Goal: Task Accomplishment & Management: Complete application form

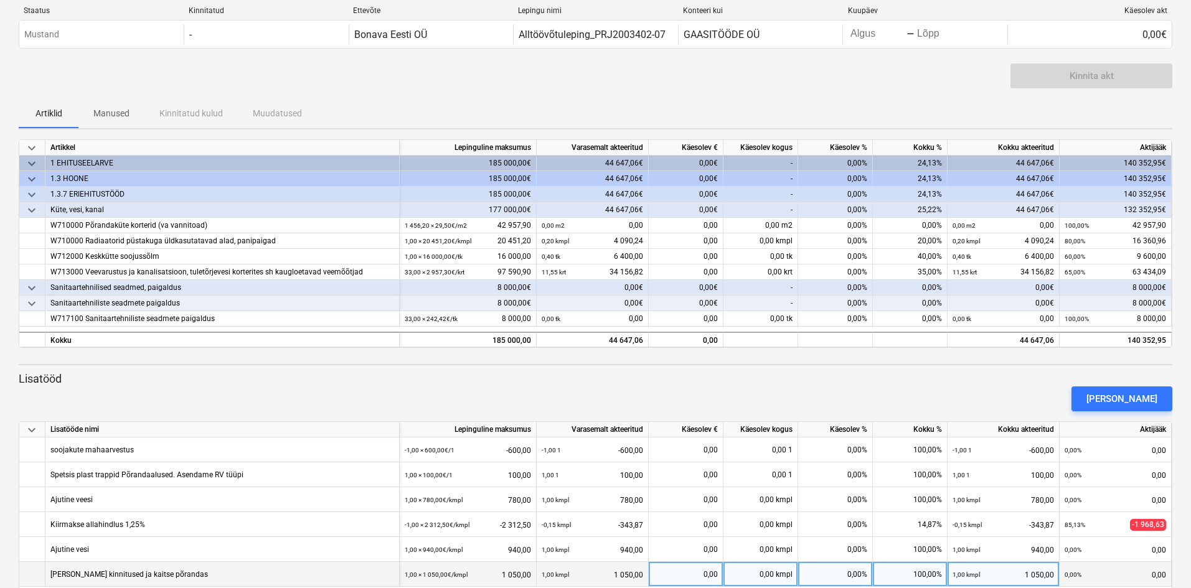
scroll to position [21, 0]
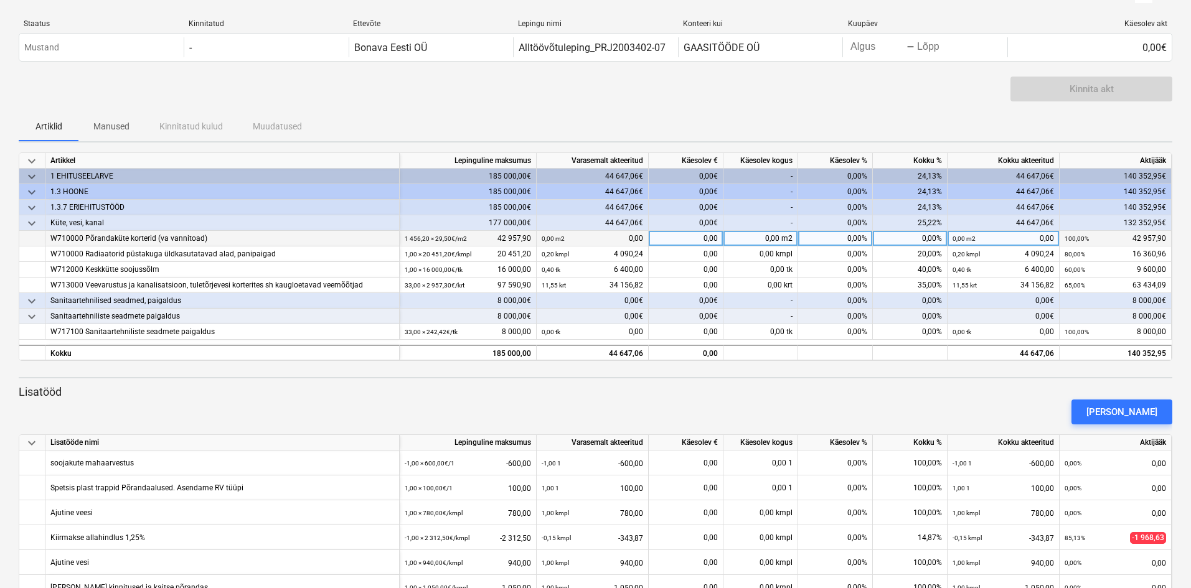
click at [851, 237] on div "0,00%" at bounding box center [835, 239] width 75 height 16
type input "35"
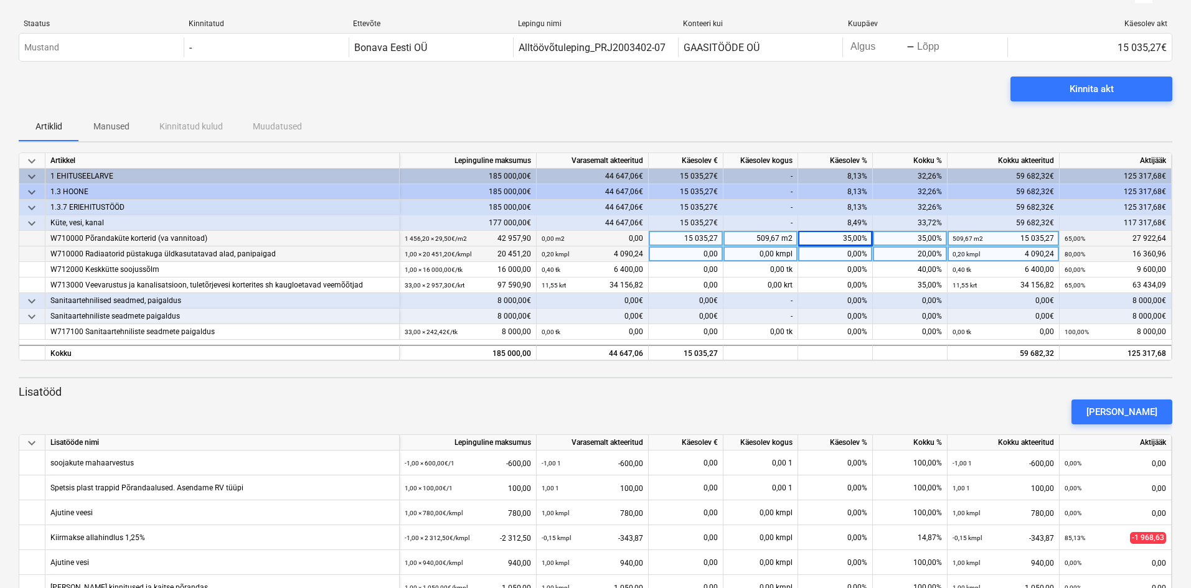
click at [854, 255] on div "0,00%" at bounding box center [835, 255] width 75 height 16
type input "2"
type input "35"
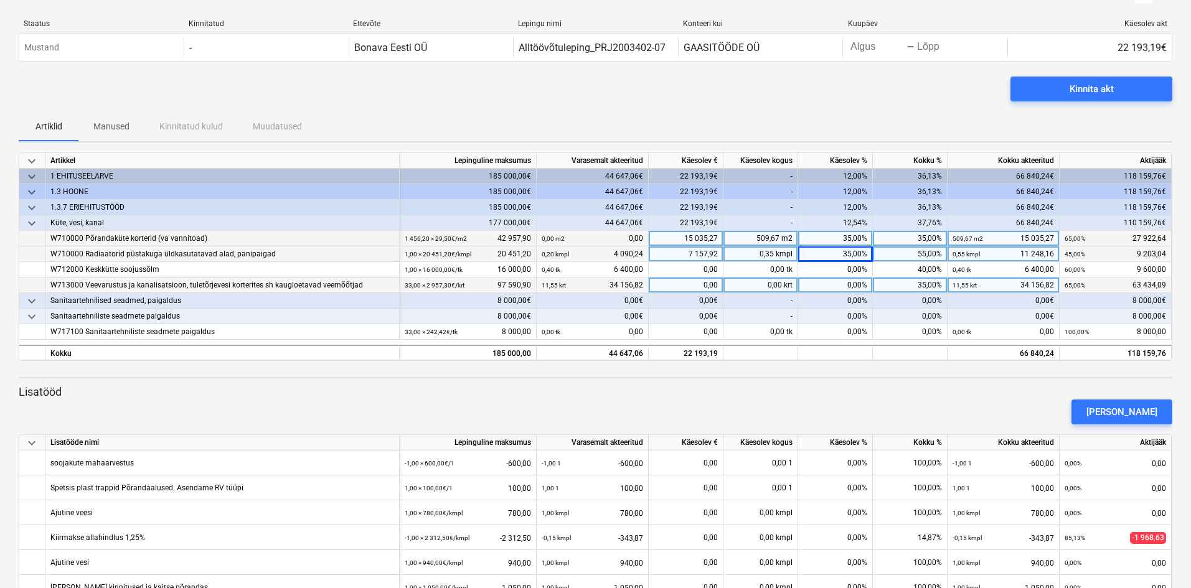
click at [923, 285] on div "35,00%" at bounding box center [910, 286] width 75 height 16
type input "15"
click at [714, 301] on div "0,00€" at bounding box center [686, 301] width 75 height 16
click at [926, 285] on div "35,00%" at bounding box center [910, 286] width 75 height 16
type input "50"
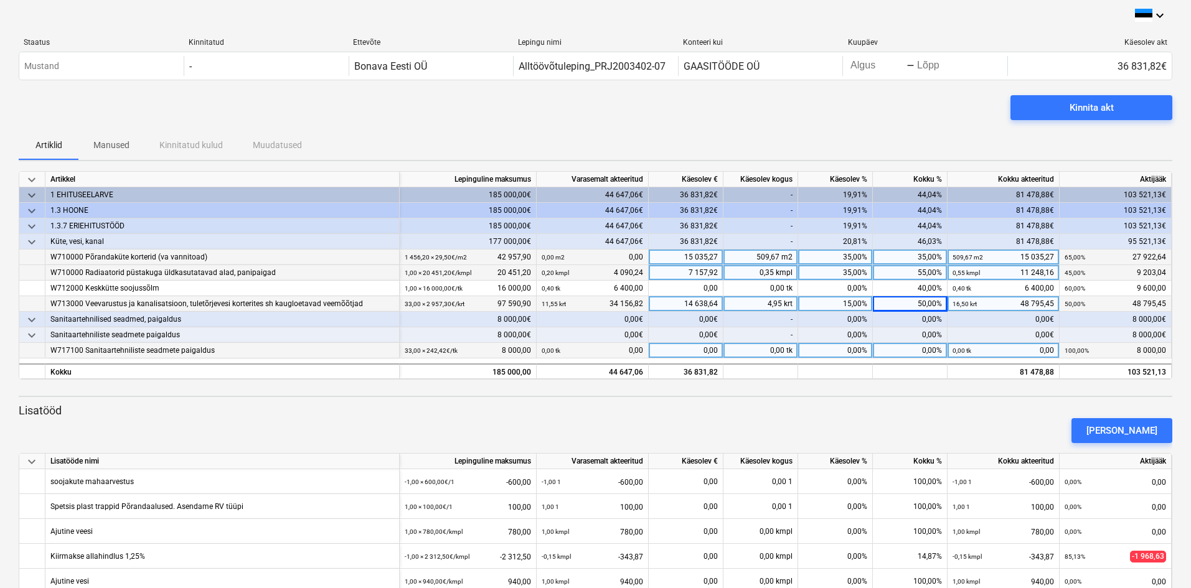
scroll to position [0, 0]
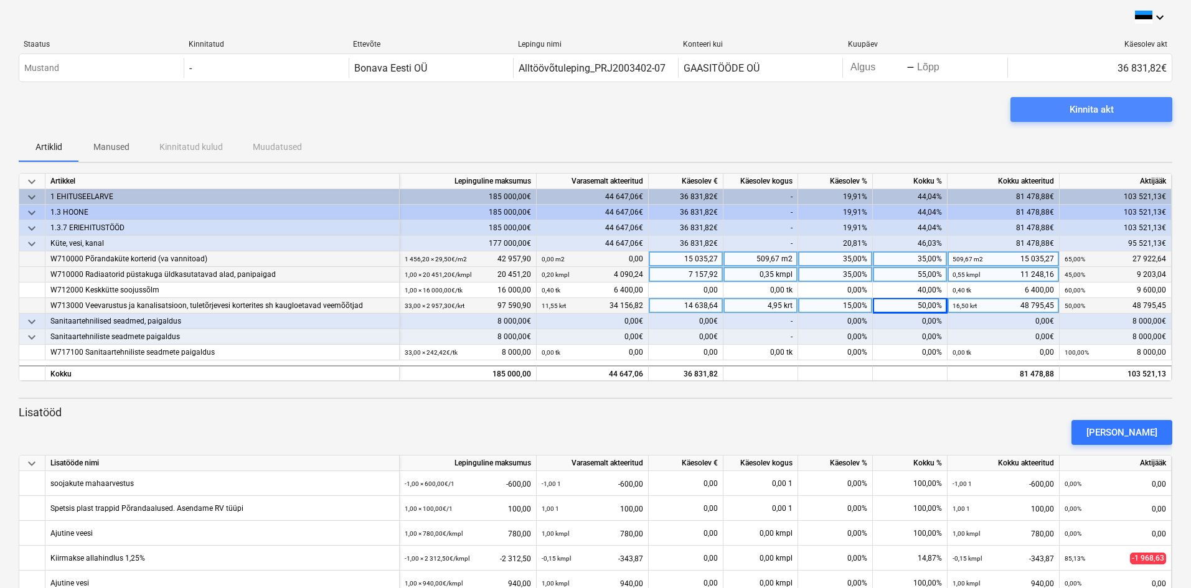
click at [1093, 107] on div "Kinnita akt" at bounding box center [1092, 109] width 44 height 16
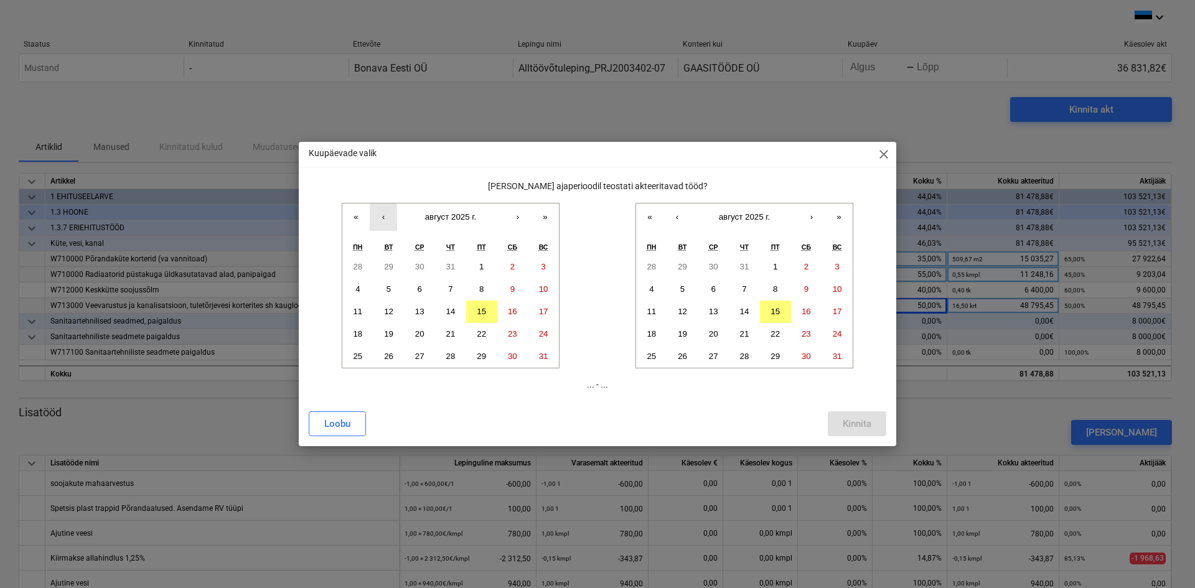
click at [379, 215] on button "‹" at bounding box center [383, 217] width 27 height 27
click at [355, 309] on abbr "14" at bounding box center [357, 311] width 9 height 9
click at [778, 311] on abbr "15" at bounding box center [775, 311] width 9 height 9
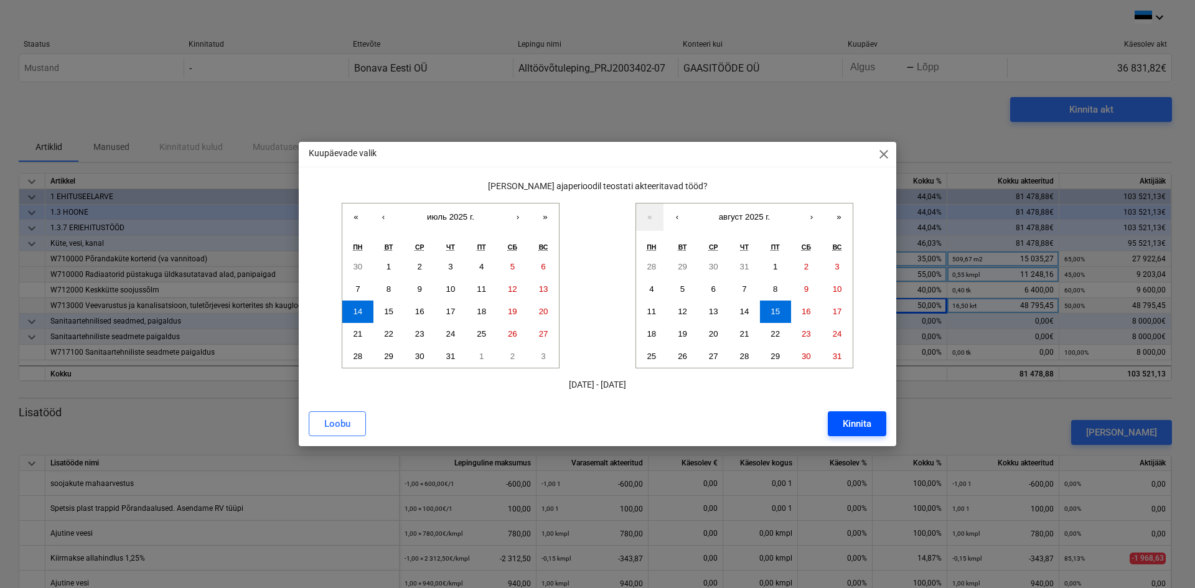
click at [856, 421] on div "Kinnita" at bounding box center [857, 424] width 29 height 16
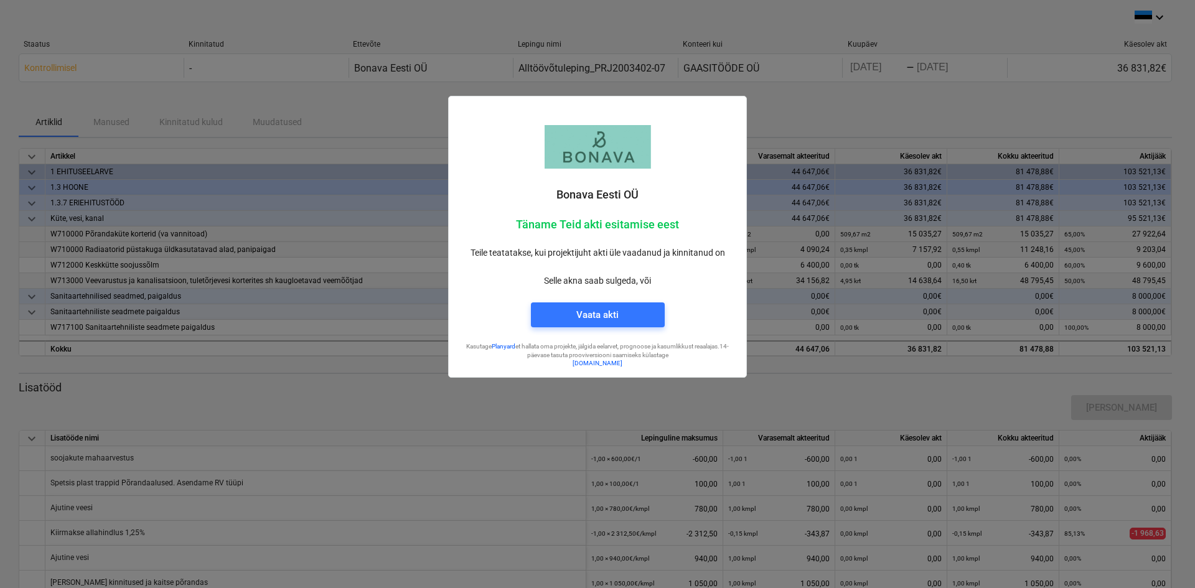
click at [885, 117] on div at bounding box center [597, 294] width 1195 height 588
click at [588, 313] on div "Vaata akti" at bounding box center [598, 315] width 42 height 16
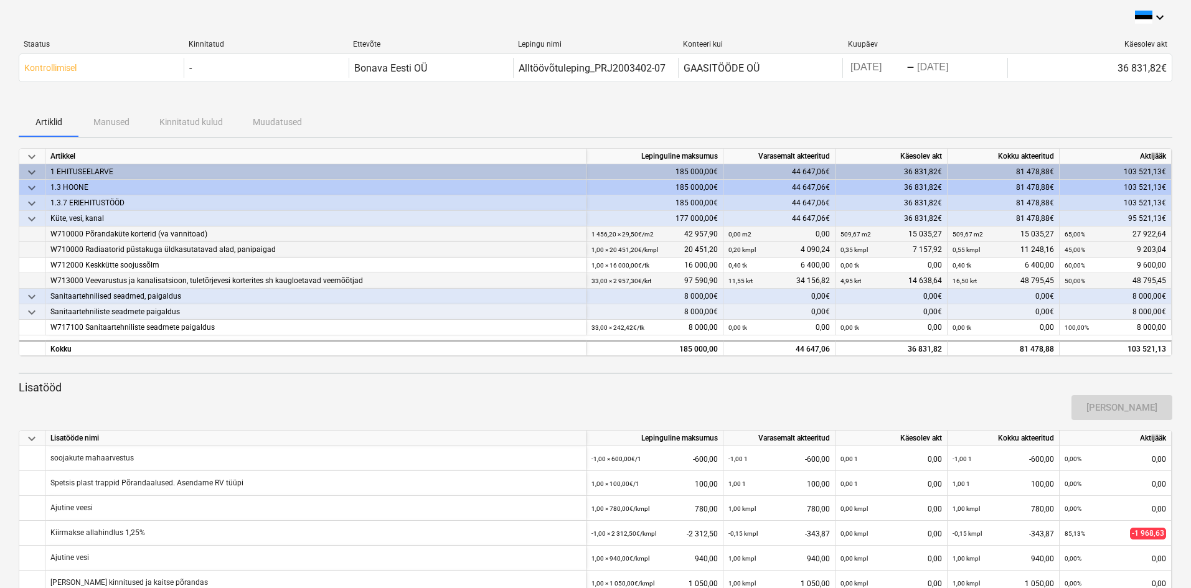
click at [408, 397] on div "[PERSON_NAME]" at bounding box center [596, 407] width 1164 height 35
click at [523, 99] on div at bounding box center [596, 102] width 1154 height 10
